Goal: Book appointment/travel/reservation

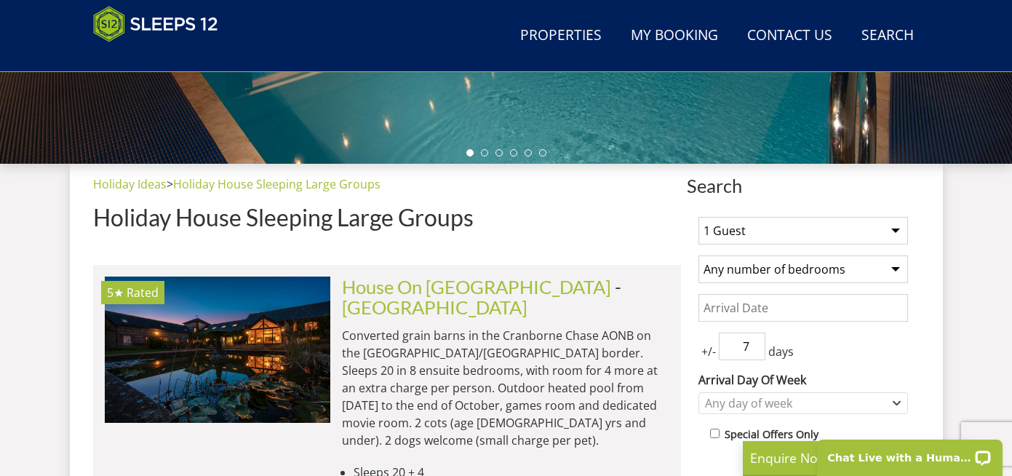
scroll to position [500, 0]
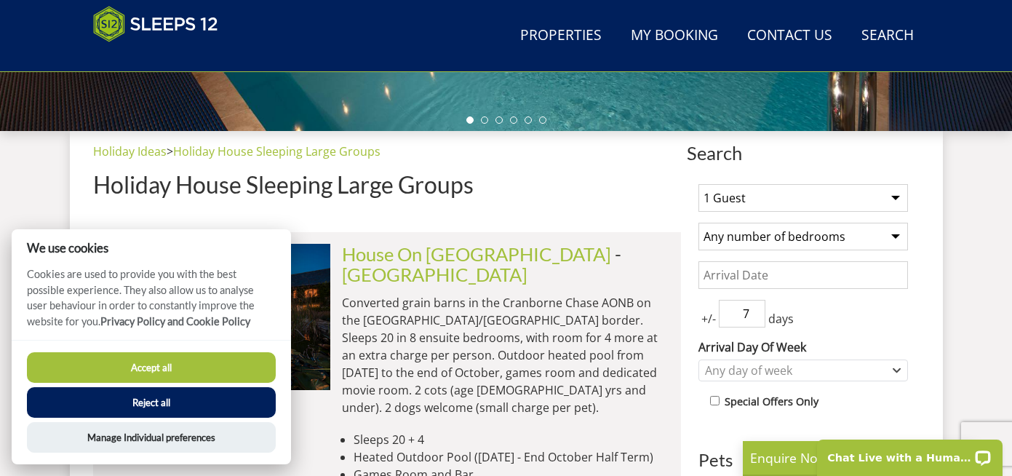
click at [156, 404] on button "Reject all" at bounding box center [151, 402] width 249 height 31
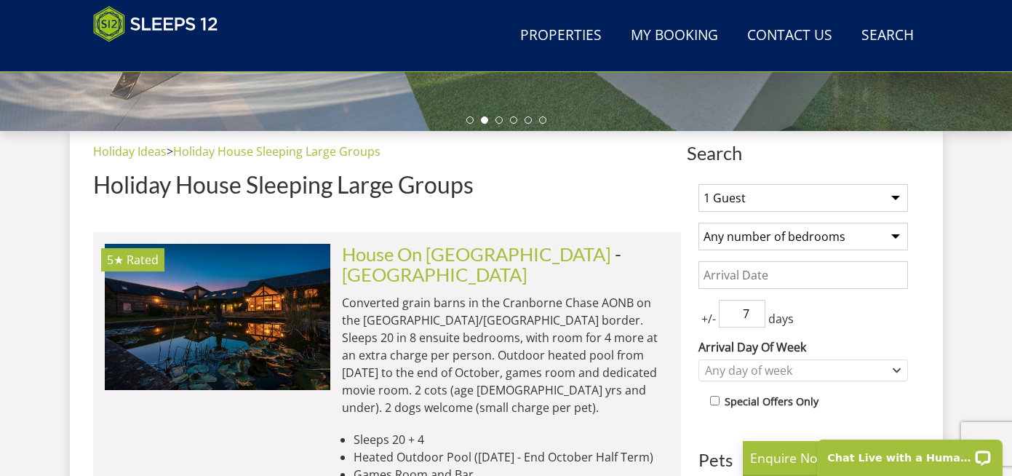
scroll to position [503, 0]
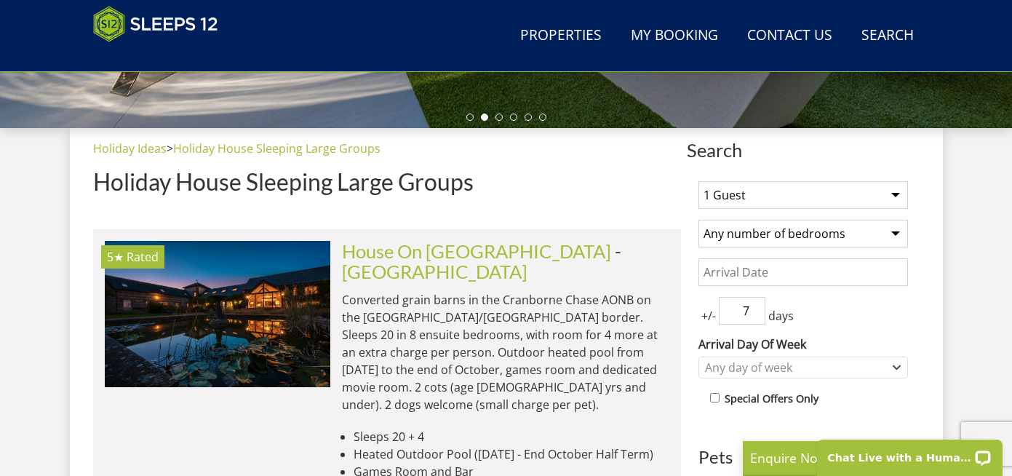
click at [777, 196] on select "1 Guest 2 Guests 3 Guests 4 Guests 5 Guests 6 Guests 7 Guests 8 Guests 9 Guests…" at bounding box center [803, 195] width 210 height 28
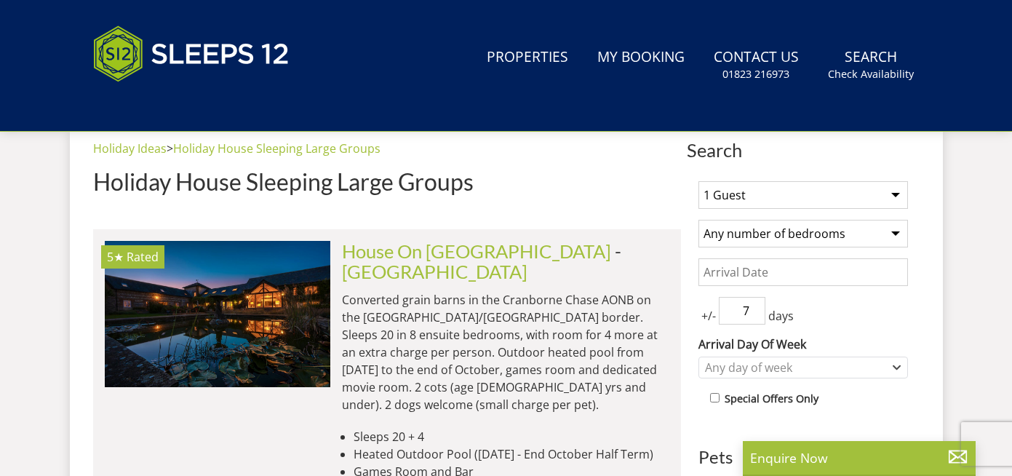
click at [773, 203] on select "1 Guest 2 Guests 3 Guests 4 Guests 5 Guests 6 Guests 7 Guests 8 Guests 9 Guests…" at bounding box center [803, 195] width 210 height 28
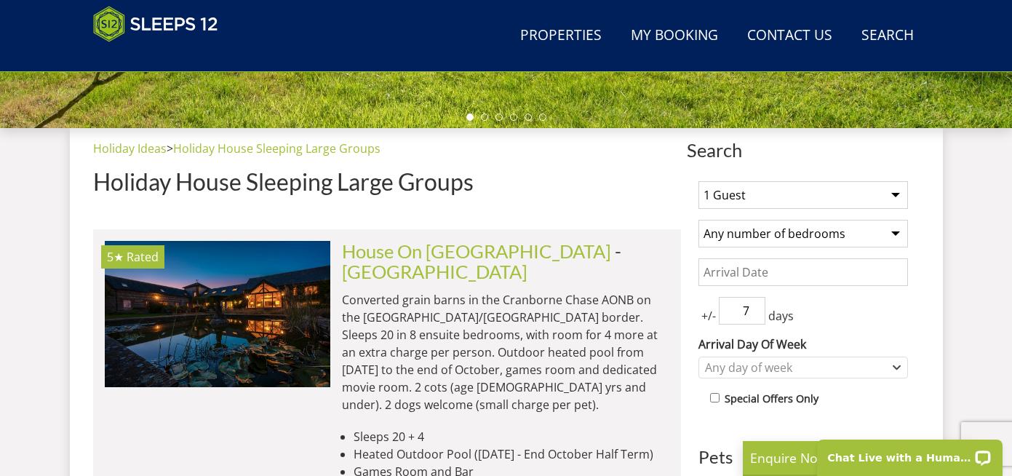
select select "12"
click at [698, 181] on select "1 Guest 2 Guests 3 Guests 4 Guests 5 Guests 6 Guests 7 Guests 8 Guests 9 Guests…" at bounding box center [803, 195] width 210 height 28
click at [793, 231] on select "Any number of bedrooms 1 Bedroom 2 Bedrooms 3 Bedrooms 4 Bedrooms 5 Bedrooms 6 …" at bounding box center [803, 234] width 210 height 28
click at [752, 283] on input "Date" at bounding box center [803, 272] width 210 height 28
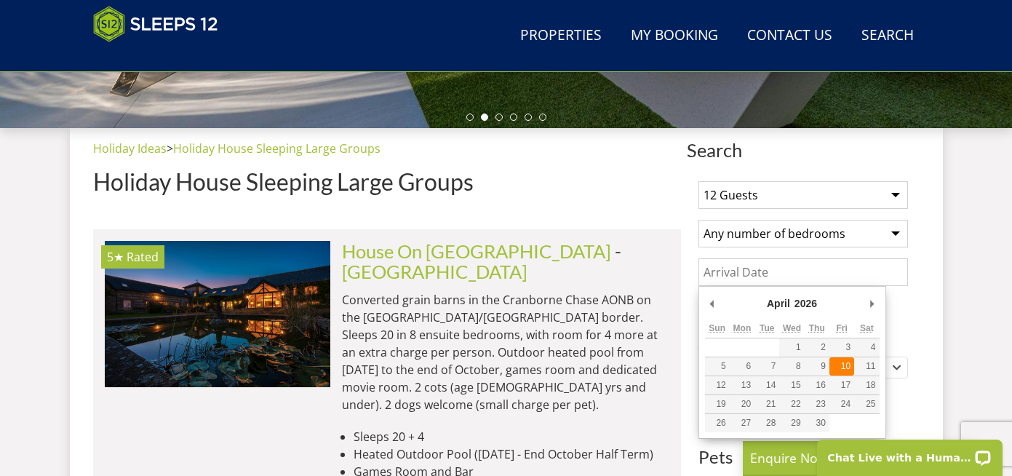
type input "10/04/2026"
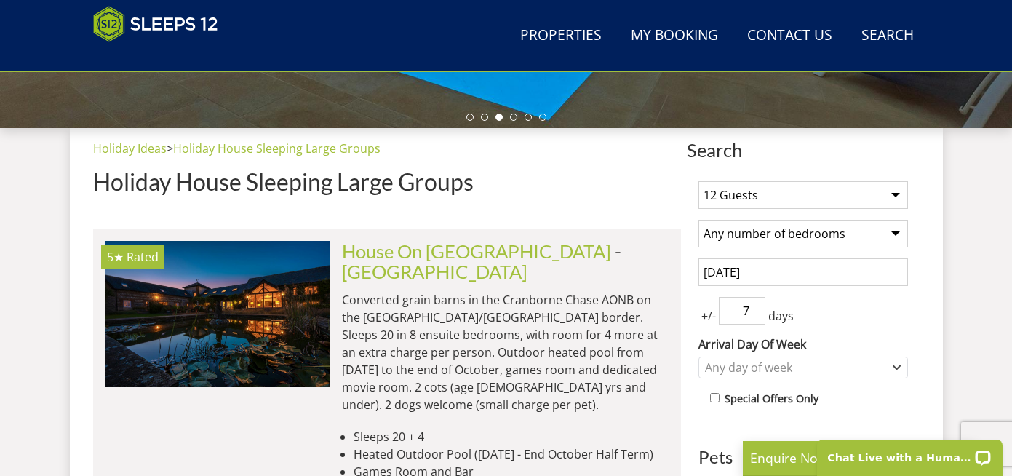
click at [760, 316] on input "7" at bounding box center [742, 311] width 47 height 28
click at [755, 315] on input "6" at bounding box center [742, 311] width 47 height 28
click at [755, 315] on input "5" at bounding box center [742, 311] width 47 height 28
click at [755, 315] on input "4" at bounding box center [742, 311] width 47 height 28
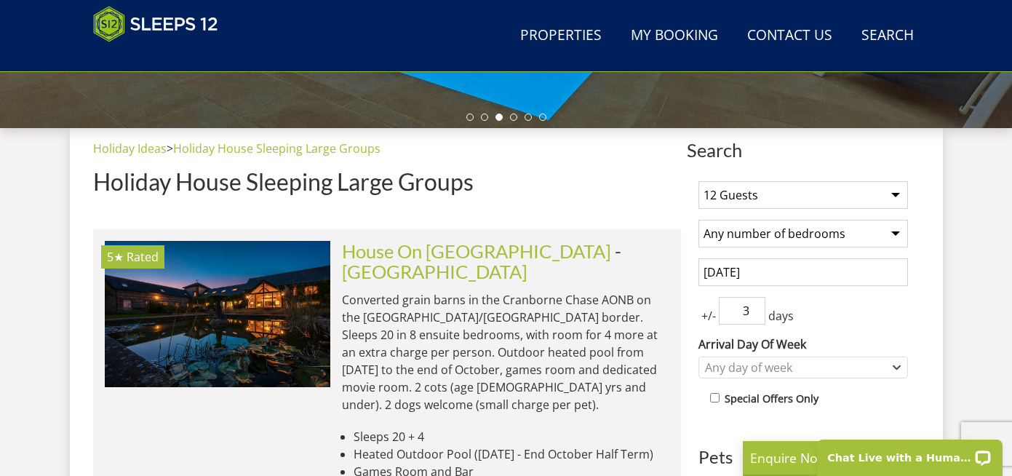
click at [755, 315] on input "3" at bounding box center [742, 311] width 47 height 28
type input "2"
click at [755, 315] on input "2" at bounding box center [742, 311] width 47 height 28
click at [813, 313] on div "+/- 2 days" at bounding box center [803, 311] width 210 height 28
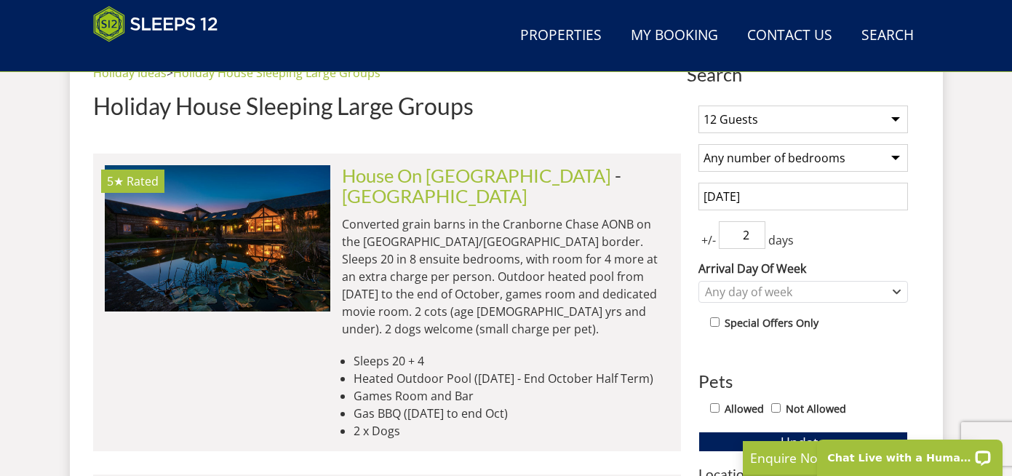
scroll to position [635, 0]
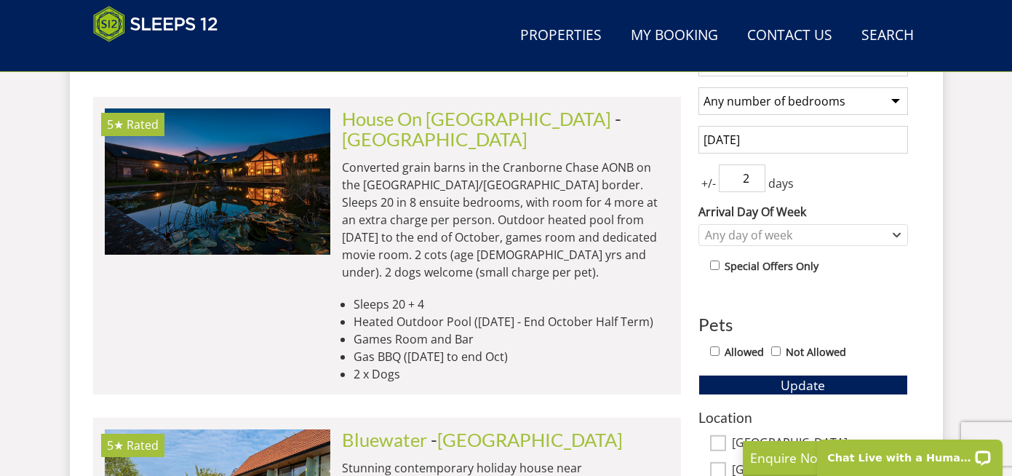
click at [787, 246] on div "1 Guest 2 Guests 3 Guests 4 Guests 5 Guests 6 Guests 7 Guests 8 Guests 9 Guests…" at bounding box center [803, 434] width 233 height 794
click at [787, 234] on div "Any day of week" at bounding box center [795, 235] width 188 height 16
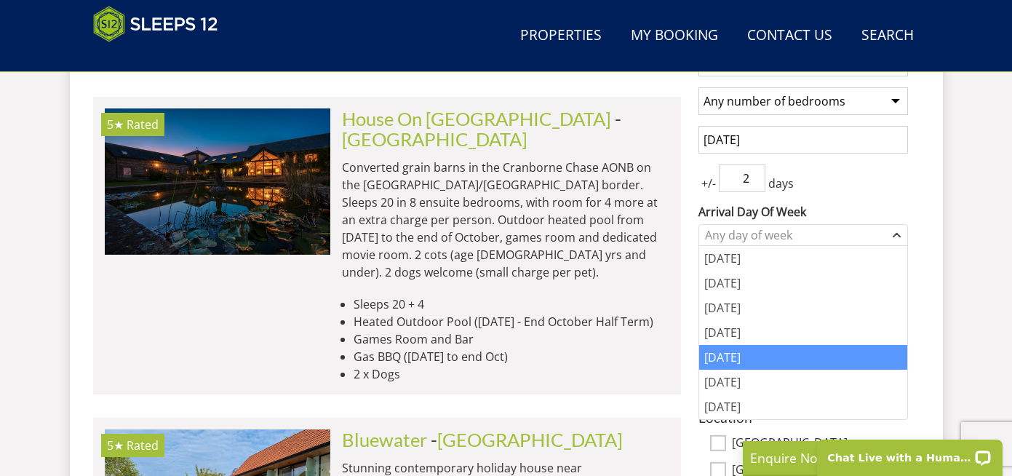
click at [738, 360] on div "[DATE]" at bounding box center [803, 357] width 208 height 25
click at [914, 194] on div "1 Guest 2 Guests 3 Guests 4 Guests 5 Guests 6 Guests 7 Guests 8 Guests 9 Guests…" at bounding box center [803, 434] width 233 height 794
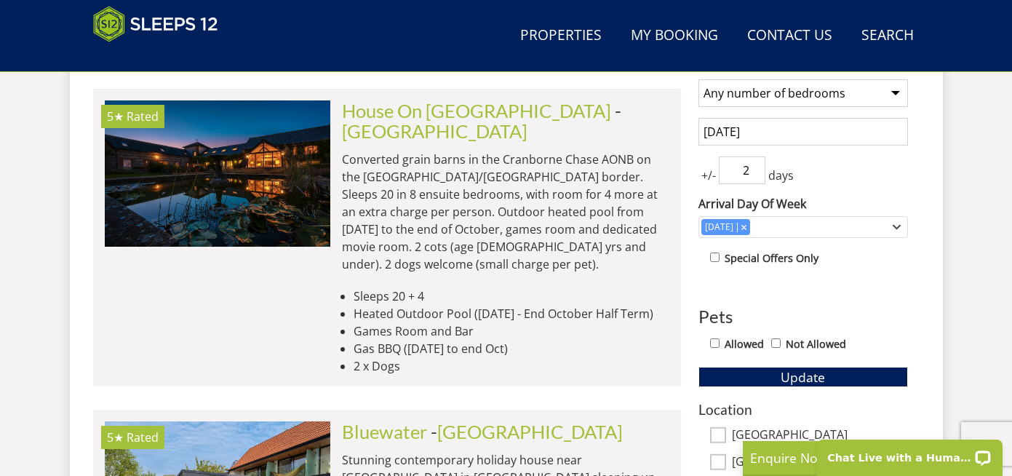
scroll to position [652, 0]
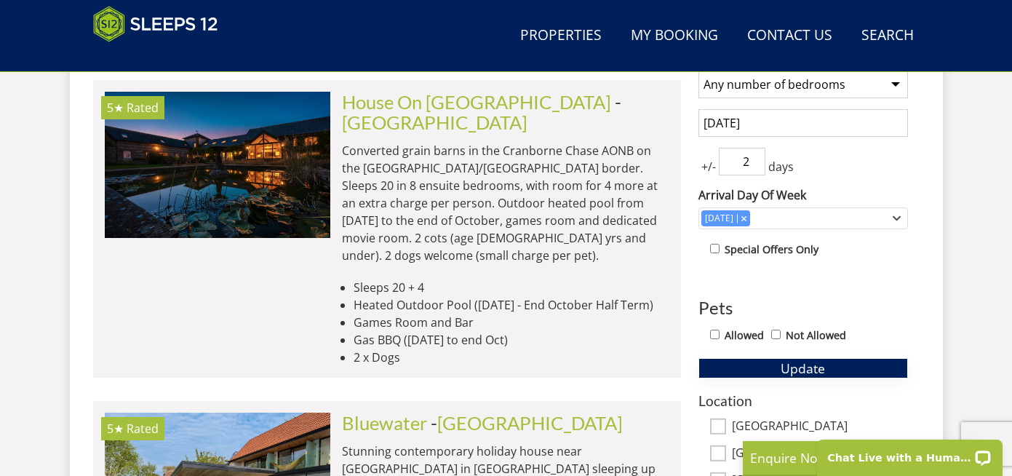
click at [769, 371] on button "Update" at bounding box center [803, 368] width 210 height 20
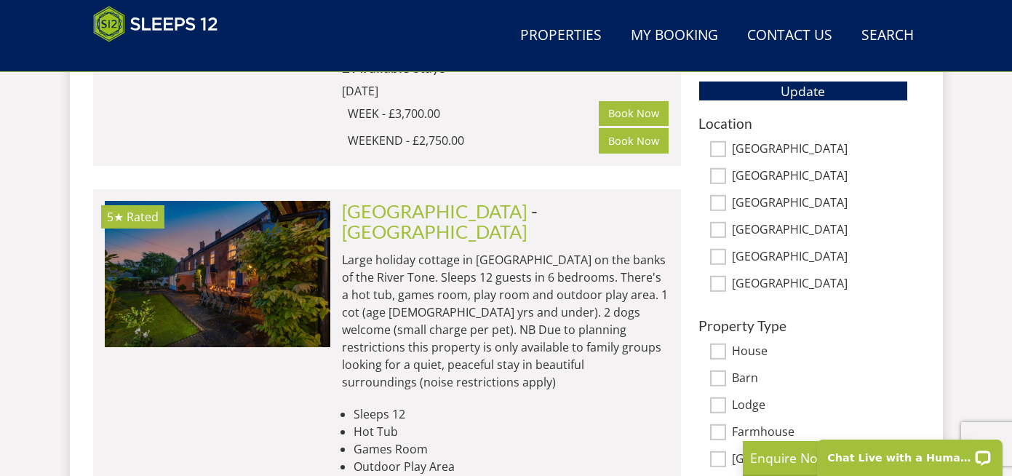
scroll to position [934, 0]
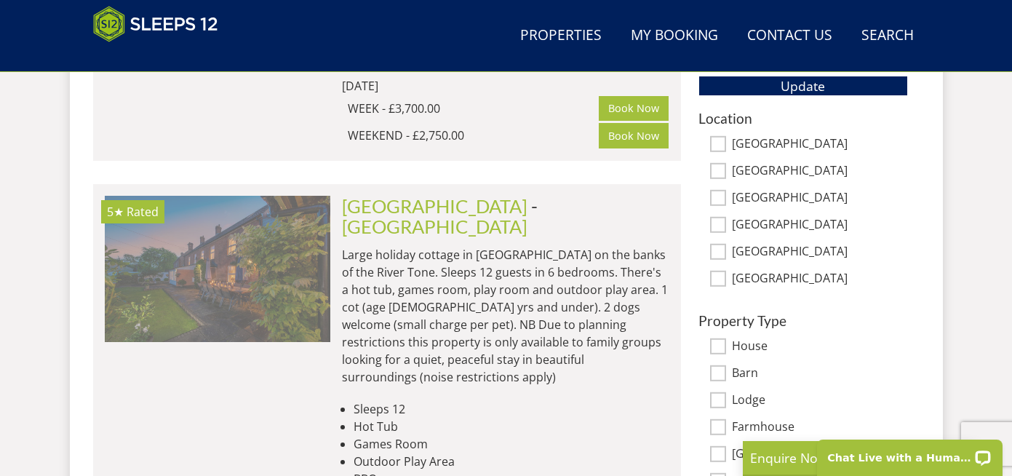
click at [284, 196] on img at bounding box center [218, 269] width 226 height 146
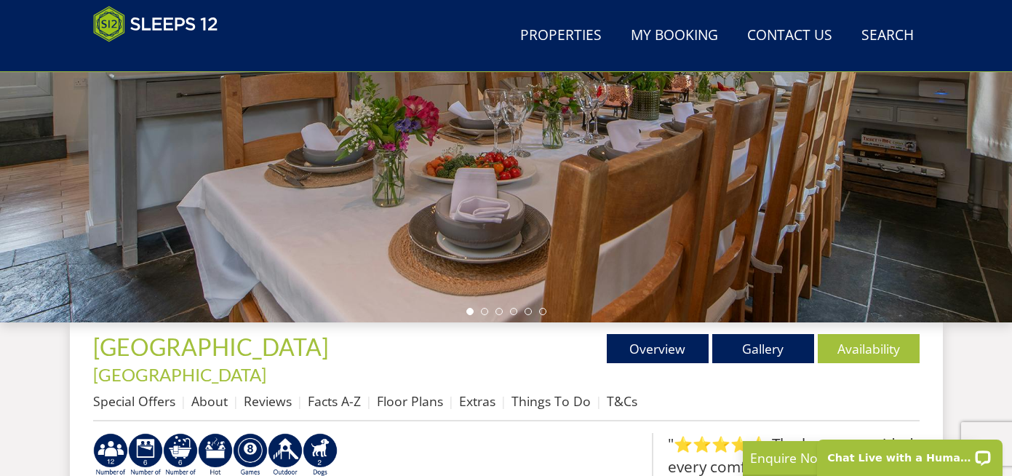
scroll to position [437, 0]
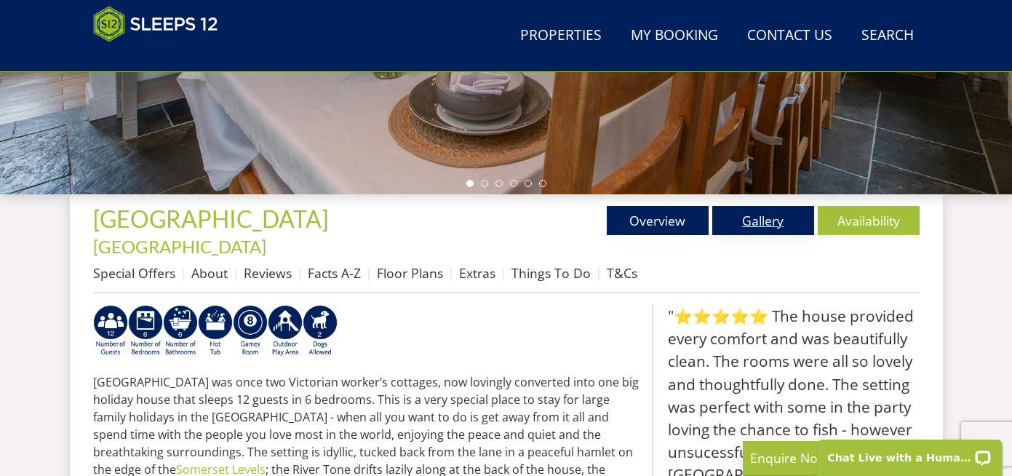
click at [796, 220] on link "Gallery" at bounding box center [763, 220] width 102 height 29
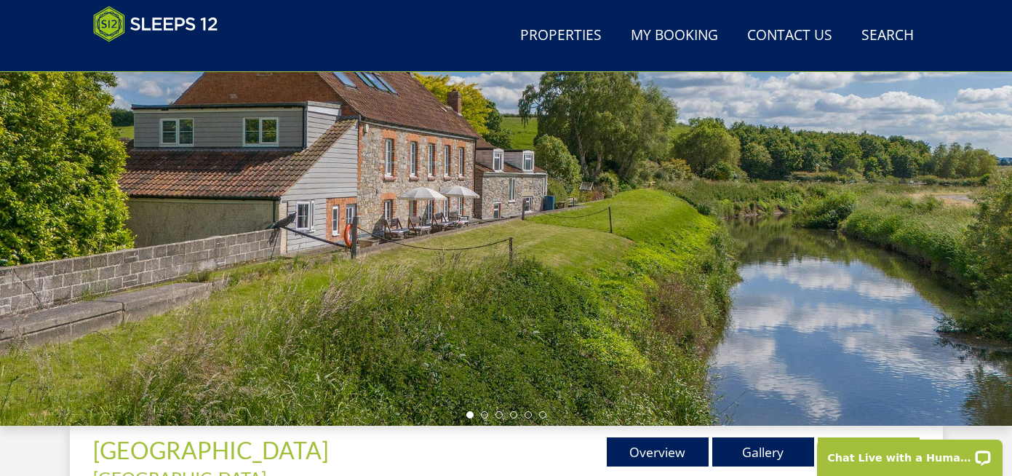
scroll to position [196, 0]
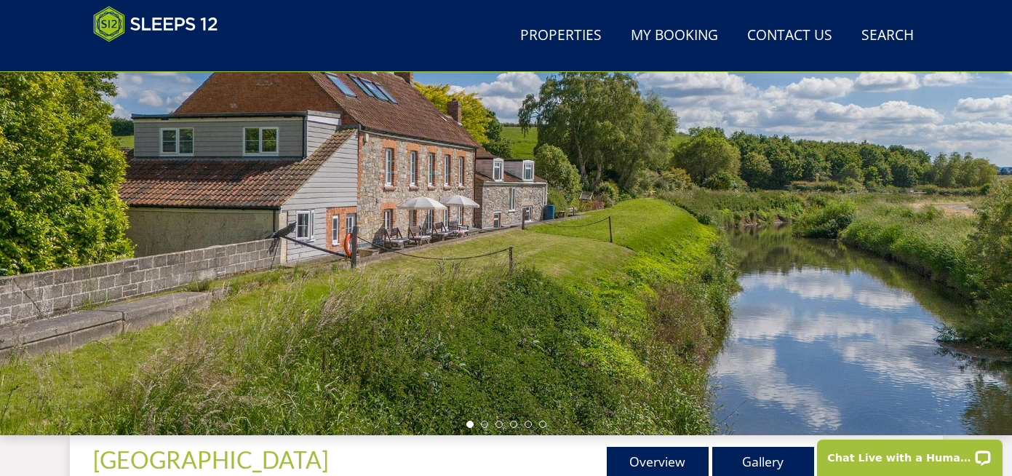
drag, startPoint x: 775, startPoint y: 294, endPoint x: 424, endPoint y: 294, distance: 350.7
click at [429, 294] on div at bounding box center [506, 180] width 1012 height 509
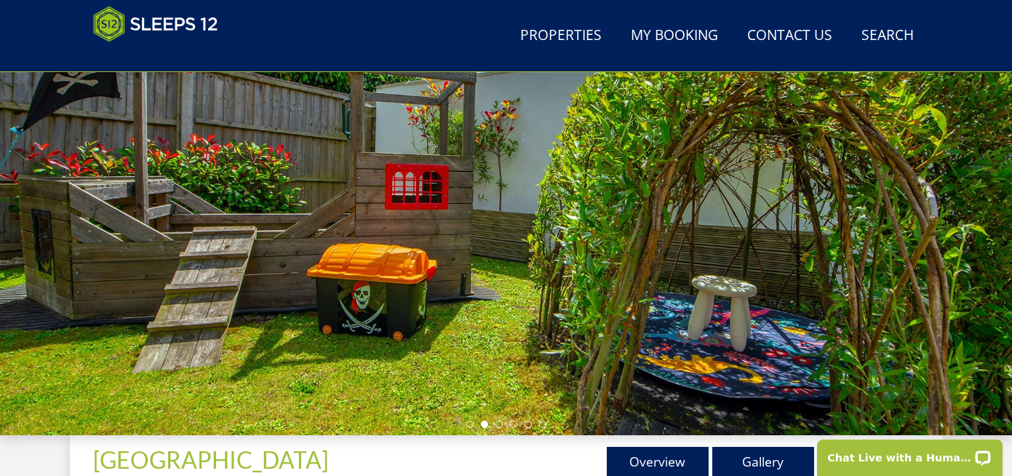
drag, startPoint x: 439, startPoint y: 298, endPoint x: 402, endPoint y: 302, distance: 37.3
click at [437, 298] on div at bounding box center [506, 180] width 1012 height 509
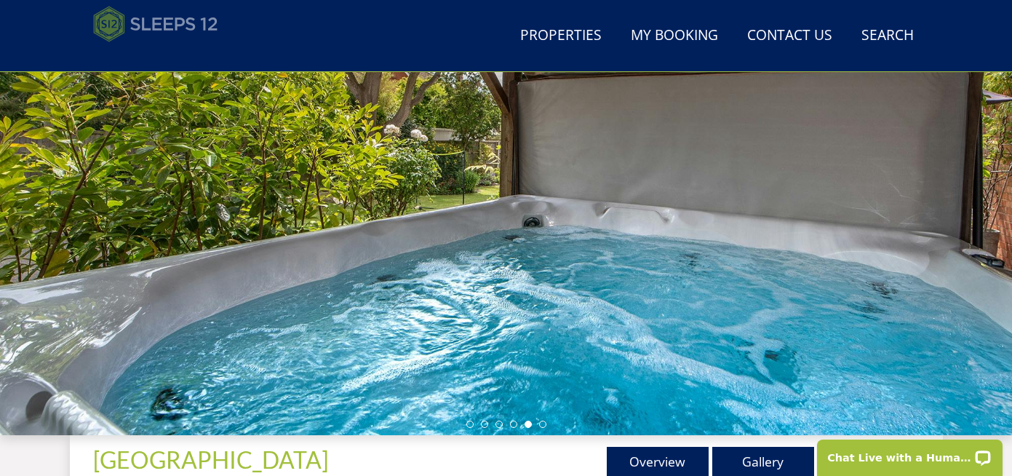
click at [144, 20] on img at bounding box center [155, 24] width 125 height 36
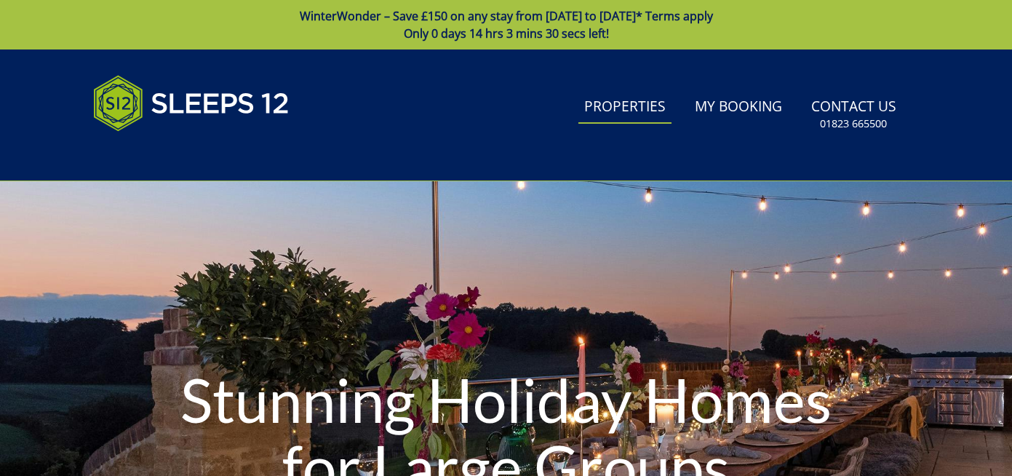
click at [617, 109] on link "Properties" at bounding box center [624, 107] width 93 height 33
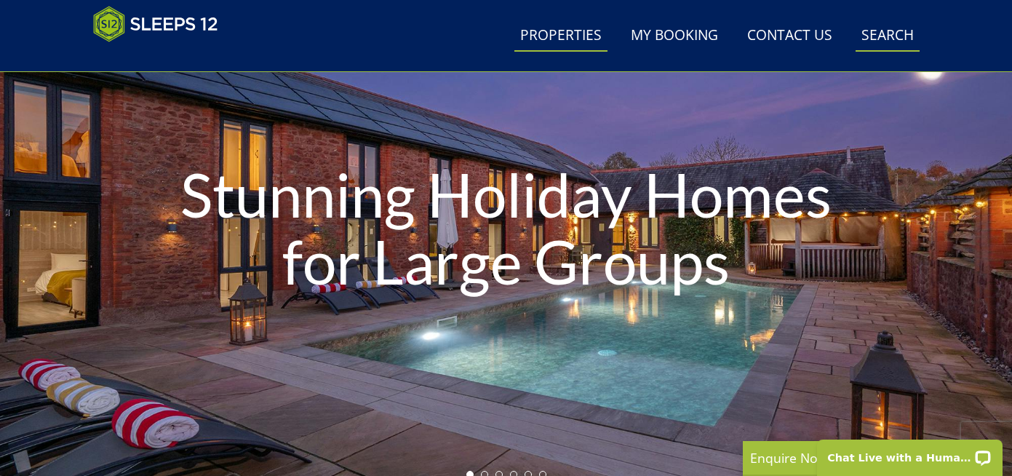
click at [878, 39] on link "Search Check Availability" at bounding box center [888, 36] width 64 height 33
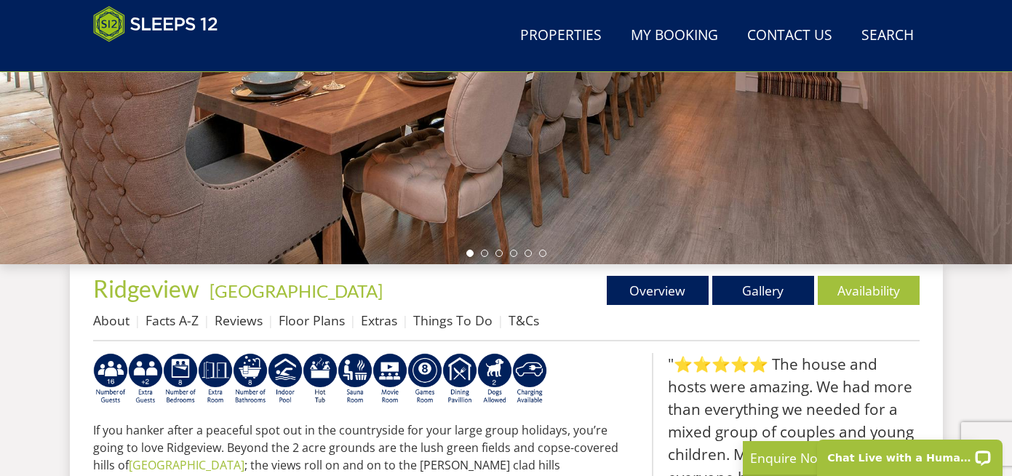
scroll to position [453, 0]
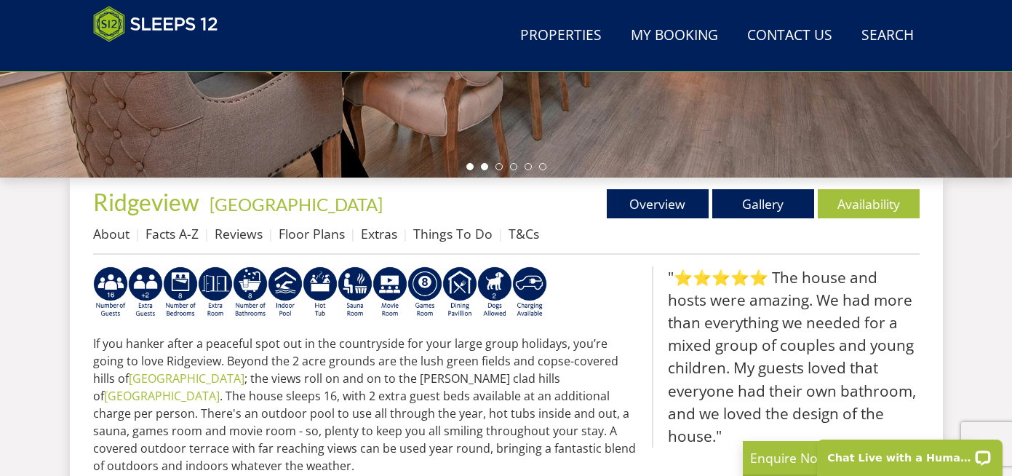
click at [486, 169] on li at bounding box center [484, 166] width 7 height 7
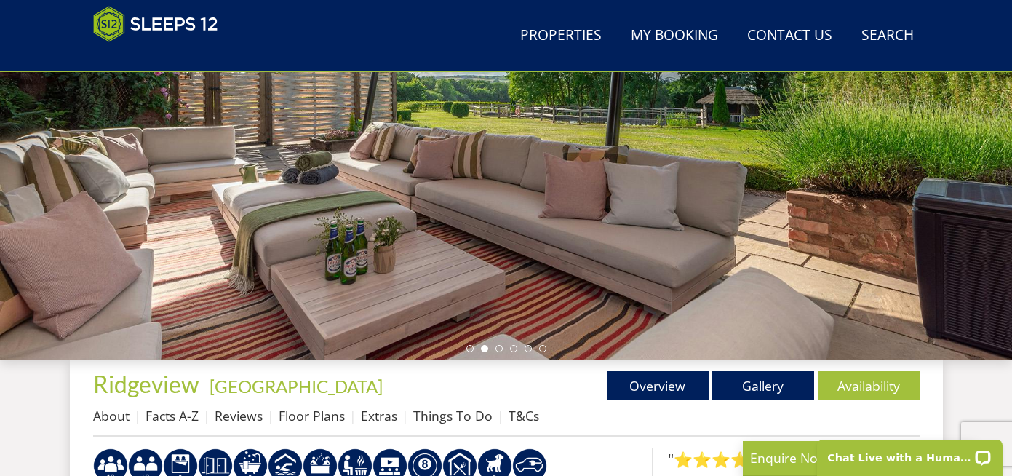
scroll to position [283, 0]
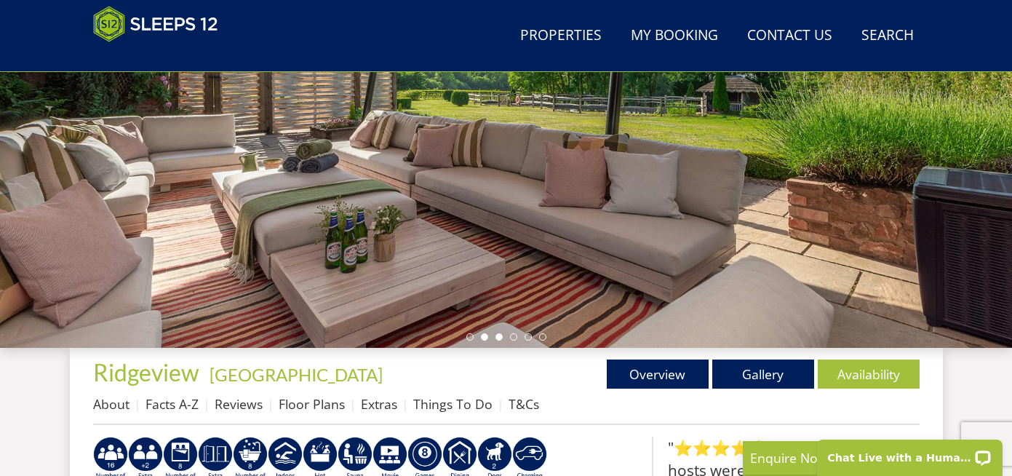
click at [500, 338] on li at bounding box center [498, 336] width 7 height 7
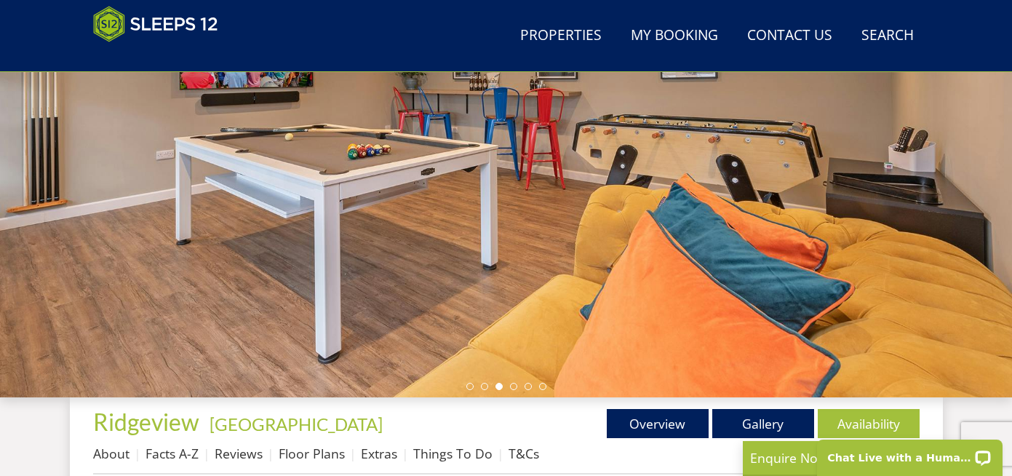
scroll to position [233, 0]
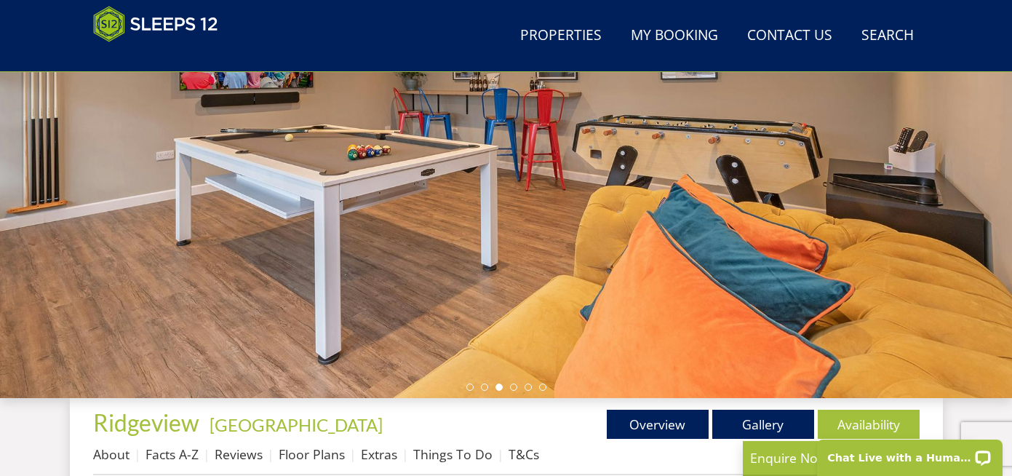
click at [509, 385] on ul at bounding box center [506, 386] width 80 height 7
click at [511, 387] on li at bounding box center [513, 386] width 7 height 7
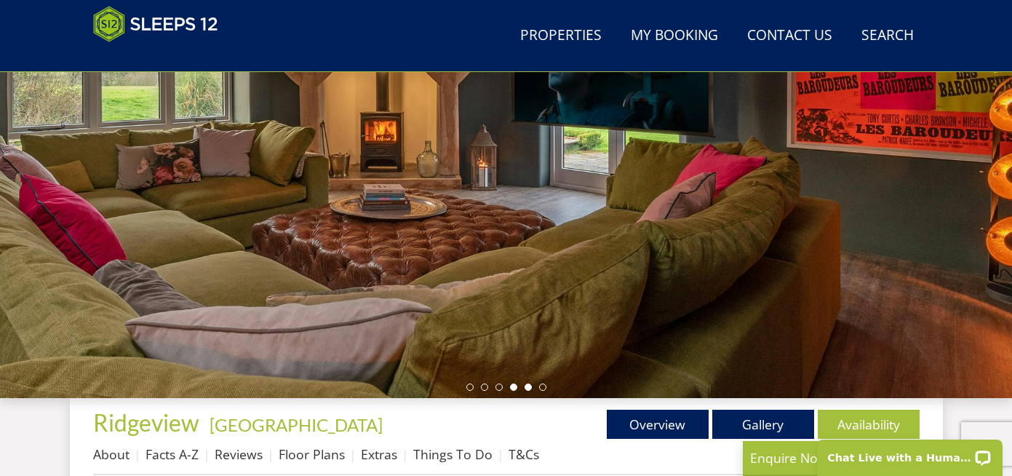
click at [525, 383] on li at bounding box center [528, 386] width 7 height 7
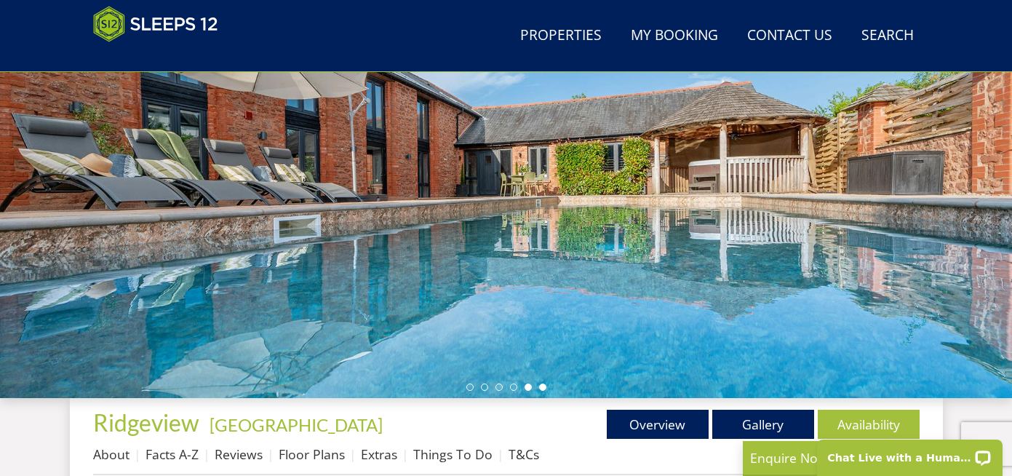
click at [544, 387] on li at bounding box center [542, 386] width 7 height 7
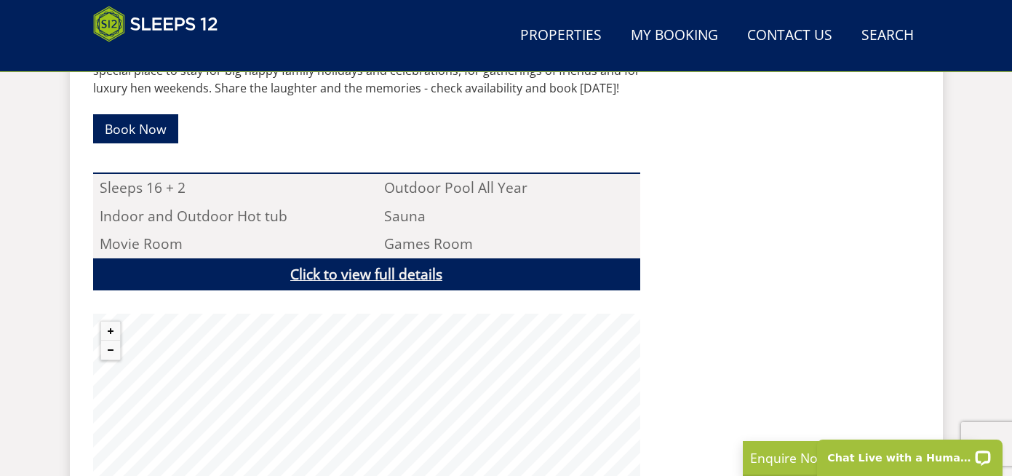
scroll to position [981, 0]
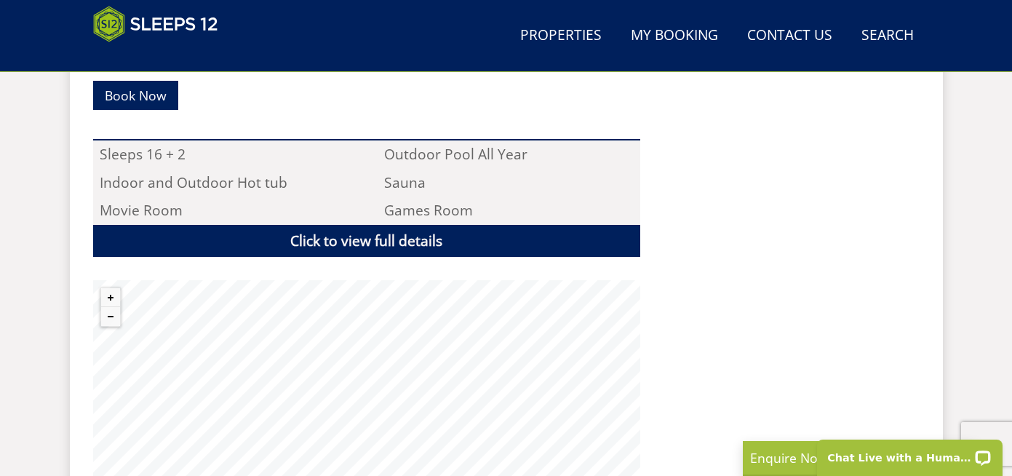
click at [680, 338] on div "Properties Ridgeview - Somerset Overview Gallery Availability About Facts A-Z R…" at bounding box center [506, 65] width 827 height 830
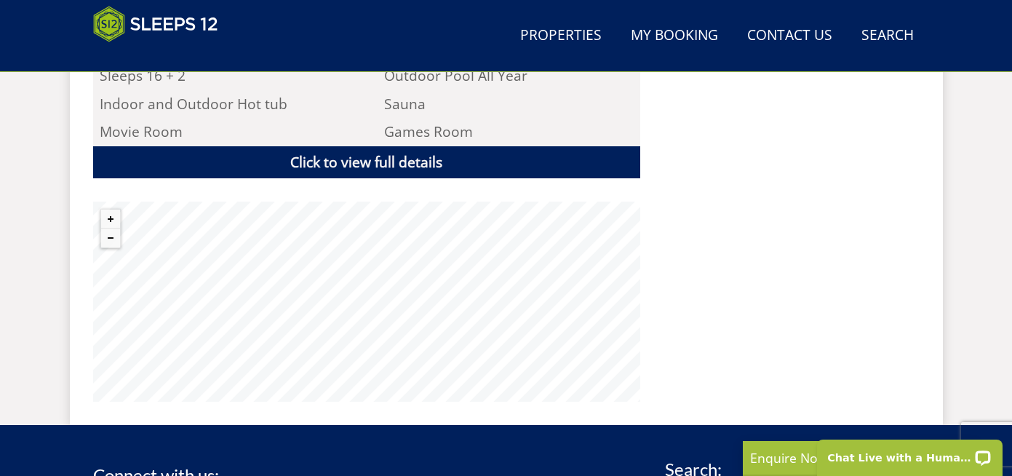
scroll to position [1044, 0]
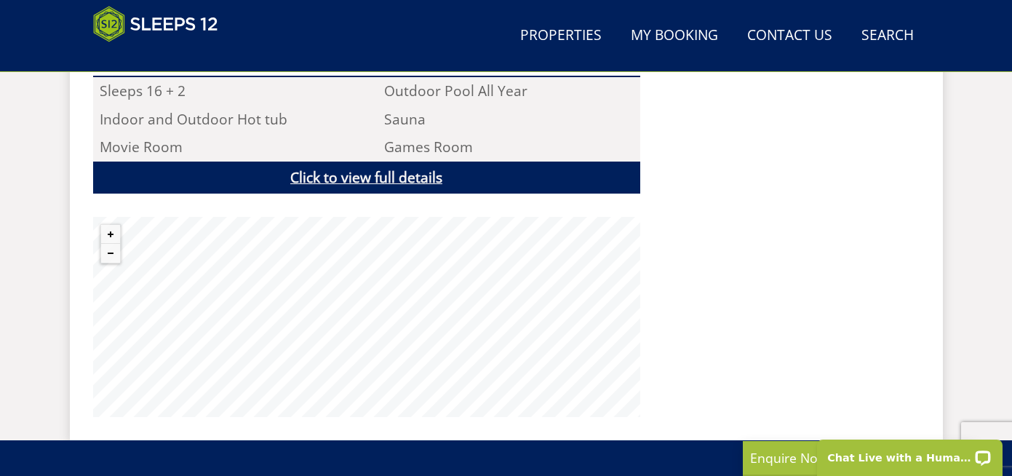
click at [405, 178] on link "Click to view full details" at bounding box center [366, 178] width 547 height 33
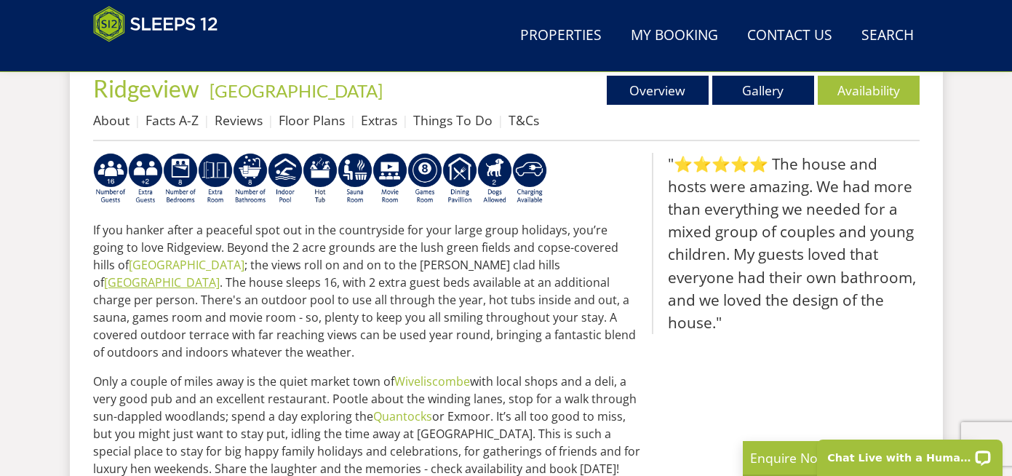
scroll to position [568, 0]
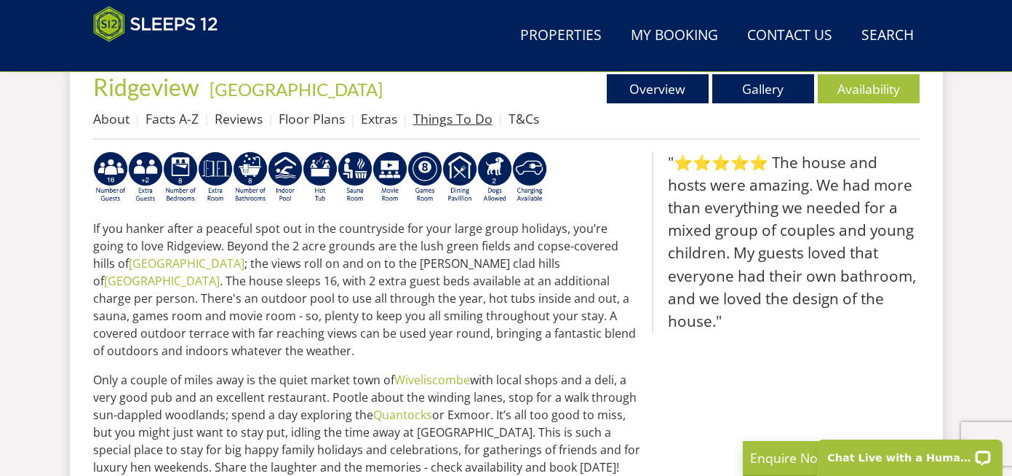
click at [424, 122] on link "Things To Do" at bounding box center [452, 118] width 79 height 17
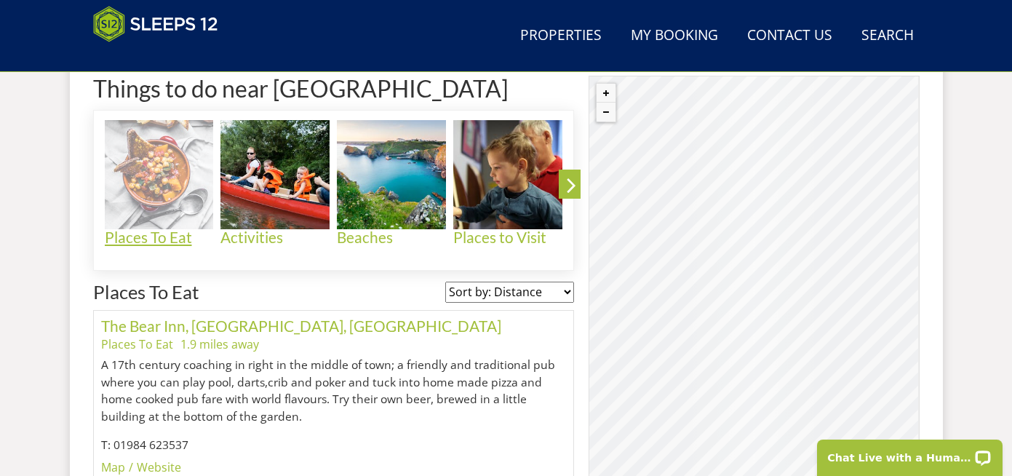
scroll to position [725, 0]
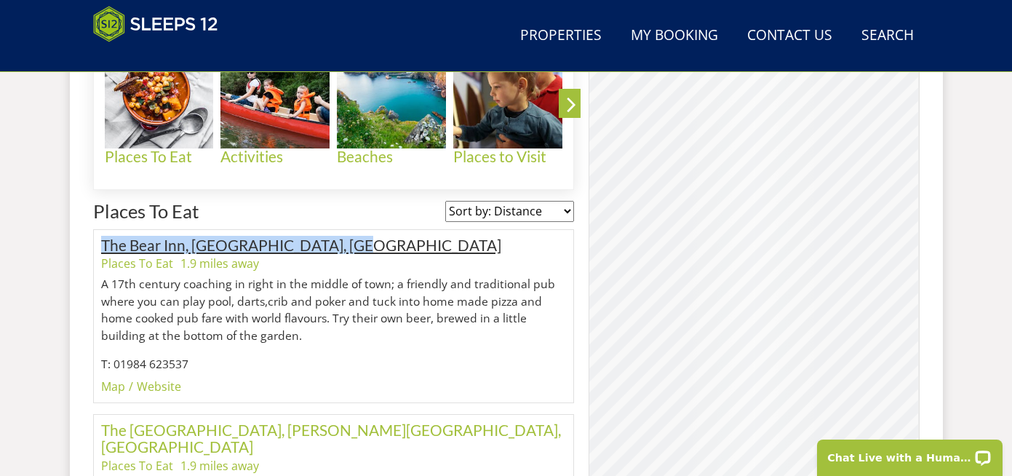
drag, startPoint x: 396, startPoint y: 249, endPoint x: 103, endPoint y: 249, distance: 292.5
click at [103, 249] on h3 "The Bear Inn, Wiveliscombe, Somerset" at bounding box center [334, 245] width 466 height 17
copy link "The Bear Inn, Wiveliscombe, Somerset"
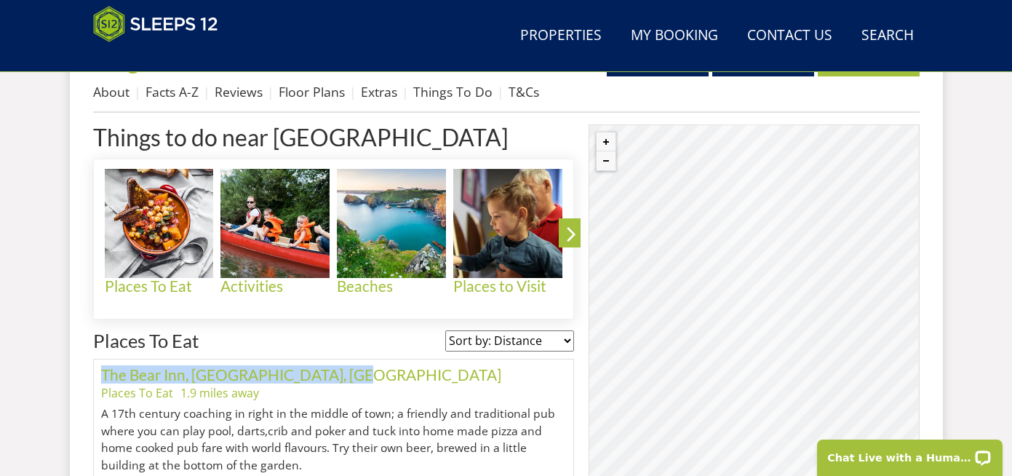
scroll to position [584, 0]
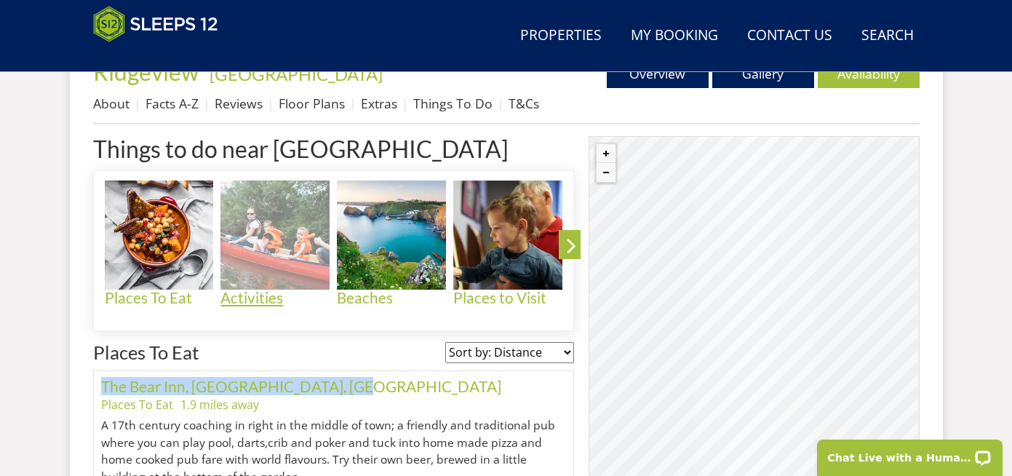
click at [266, 268] on img at bounding box center [274, 234] width 109 height 109
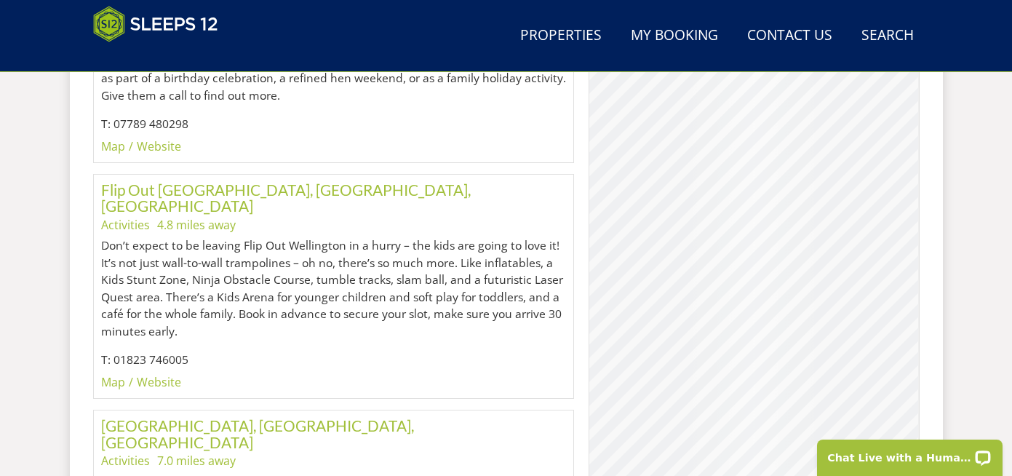
scroll to position [1030, 0]
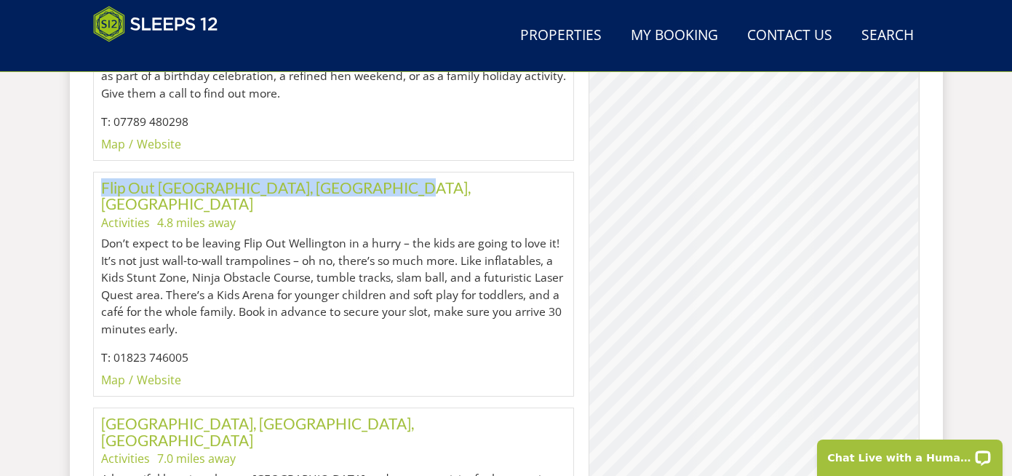
drag, startPoint x: 409, startPoint y: 148, endPoint x: 95, endPoint y: 156, distance: 314.4
click at [95, 172] on div "Flip Out Wellington, Wellington, Somerset Activities 4.8 miles away Don’t expec…" at bounding box center [334, 284] width 482 height 225
copy link "Flip Out Wellington, Wellington, Somerset"
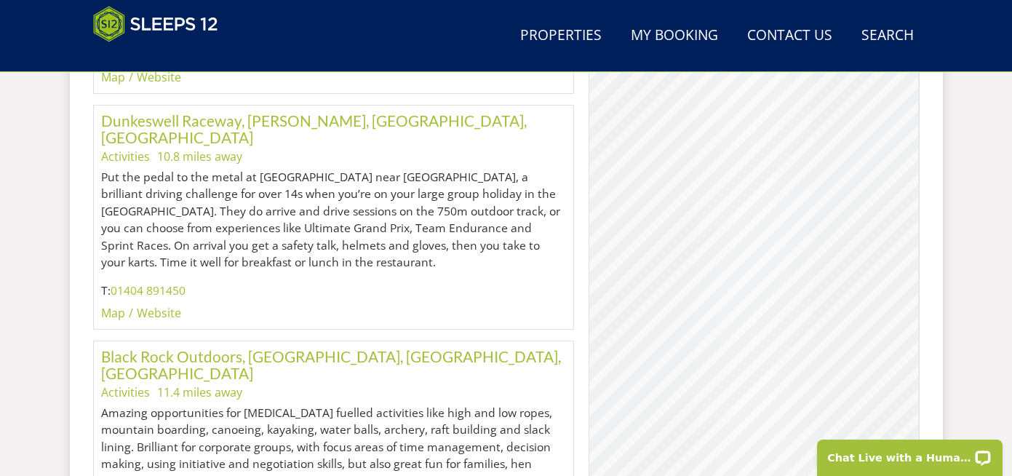
scroll to position [3081, 0]
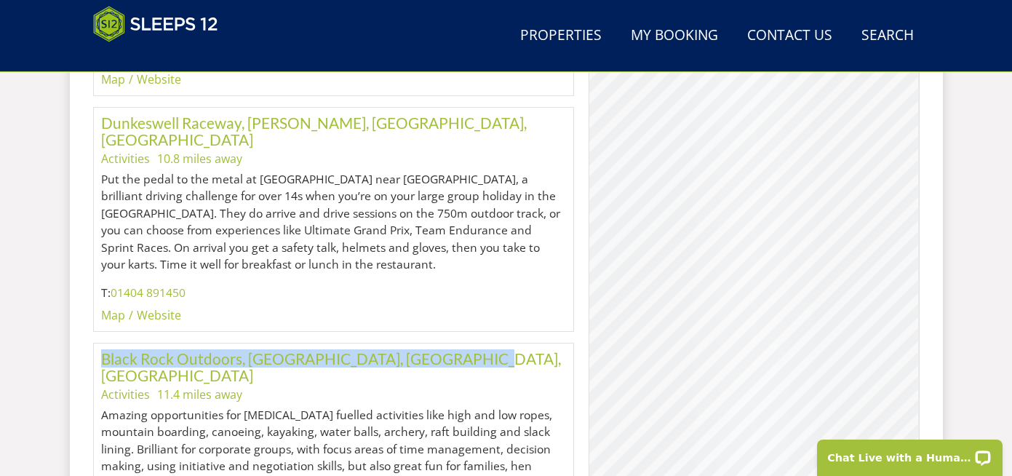
drag, startPoint x: 509, startPoint y: 196, endPoint x: 98, endPoint y: 195, distance: 410.4
click at [98, 343] on div "Black Rock Outdoors, Goathurst, Bridgwater, Somerset Activities 11.4 miles away…" at bounding box center [334, 455] width 482 height 225
copy link "Black Rock Outdoors, Goathurst, Bridgwater, Somerset"
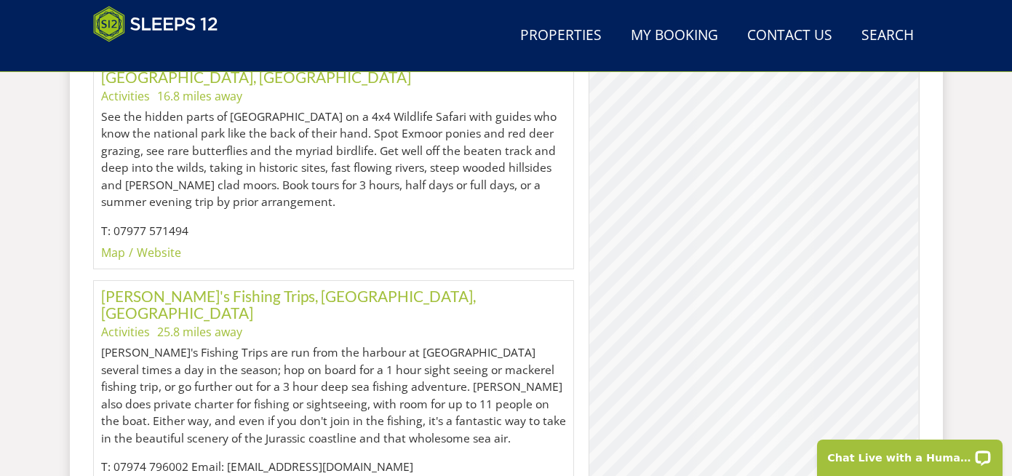
scroll to position [5281, 0]
